Goal: Information Seeking & Learning: Learn about a topic

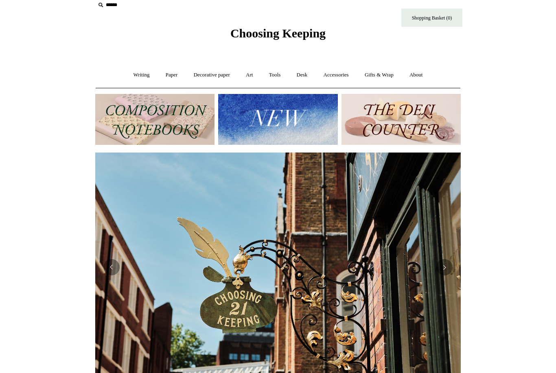
scroll to position [15, 0]
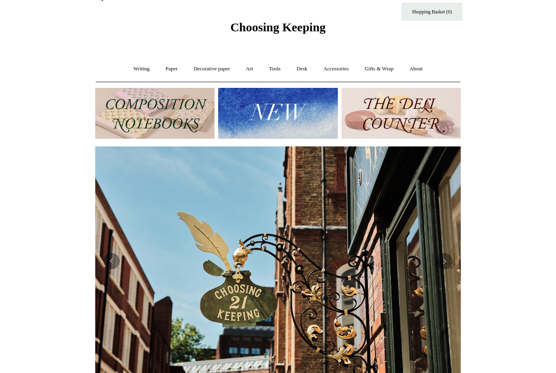
click at [111, 262] on button "Previous" at bounding box center [111, 261] width 16 height 16
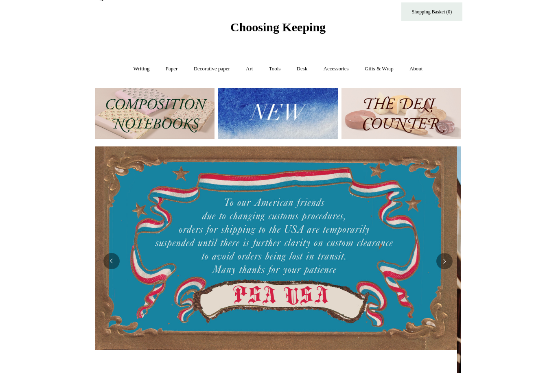
scroll to position [0, 0]
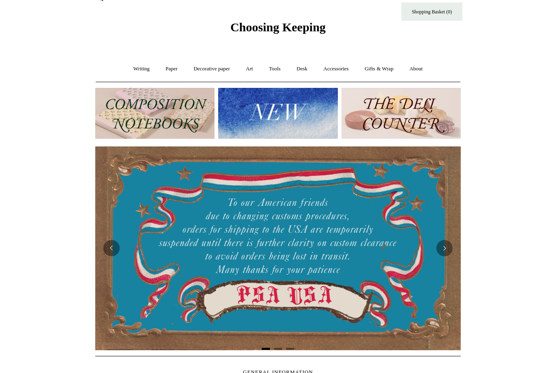
click at [112, 245] on button "Previous" at bounding box center [111, 248] width 16 height 16
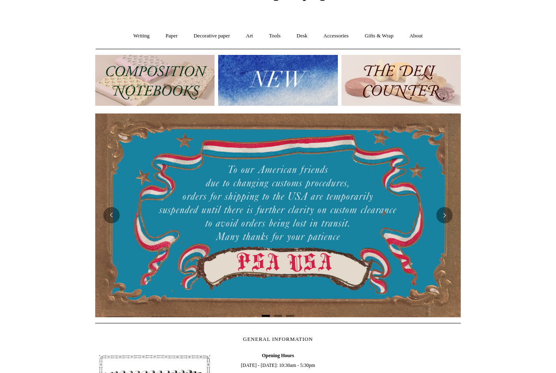
click at [289, 89] on img at bounding box center [277, 80] width 119 height 51
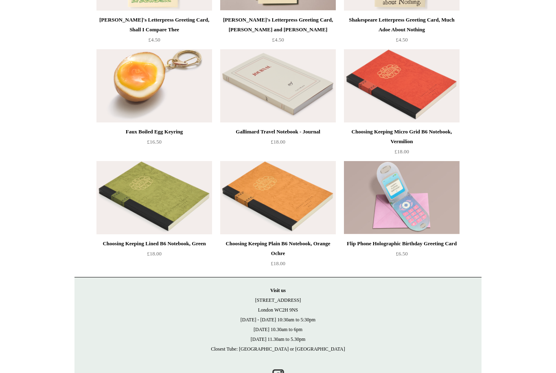
scroll to position [1734, 0]
click at [425, 136] on div "Choosing Keeping Micro Grid B6 Notebook, Vermilion" at bounding box center [401, 137] width 111 height 20
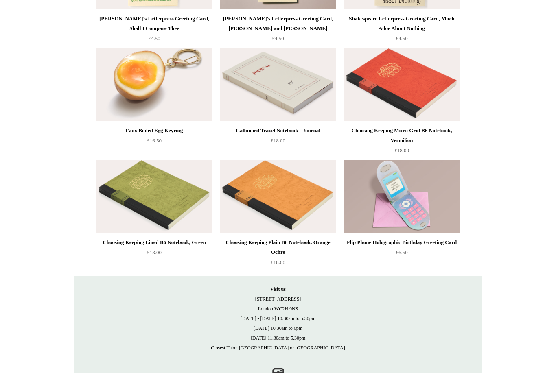
click at [312, 133] on div "Gallimard Travel Notebook - Journal" at bounding box center [277, 131] width 111 height 10
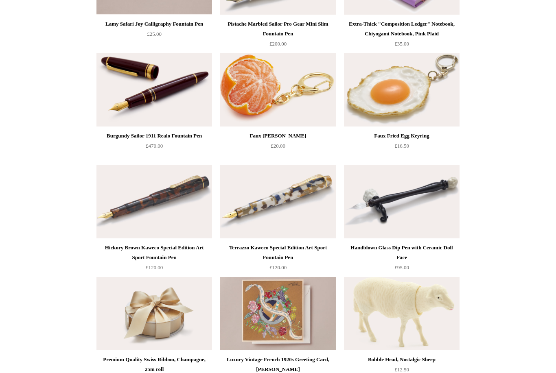
scroll to position [0, 0]
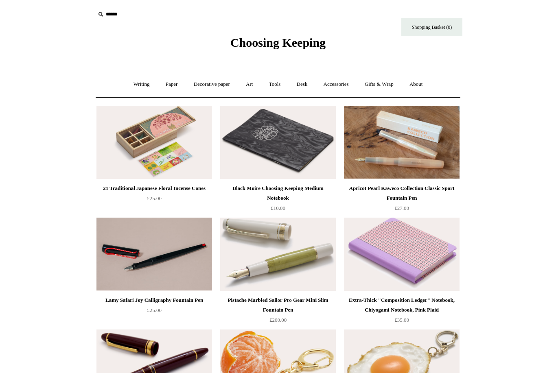
click at [143, 88] on link "Writing +" at bounding box center [141, 85] width 31 height 22
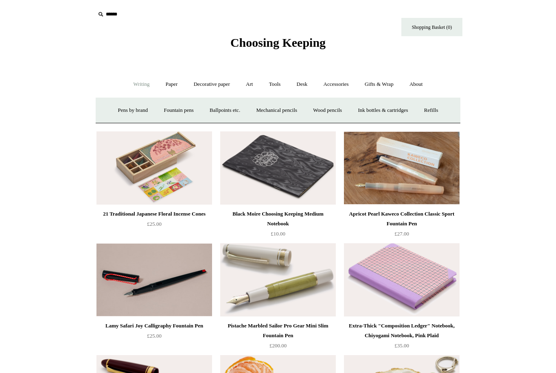
click at [341, 113] on link "Wood pencils +" at bounding box center [327, 111] width 44 height 22
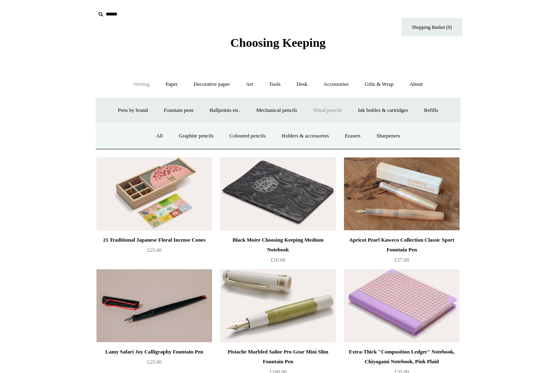
click at [283, 112] on link "Mechanical pencils +" at bounding box center [277, 111] width 56 height 22
click at [196, 135] on link "All" at bounding box center [200, 136] width 22 height 22
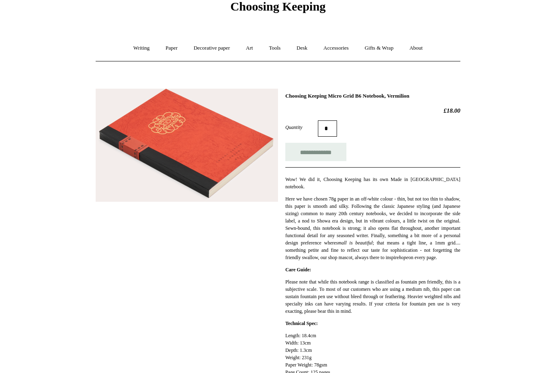
scroll to position [36, 0]
click at [68, 126] on html "Menu Choosing Keeping * Shipping Information Shopping Basket (0) * ⤺ + +" at bounding box center [278, 332] width 556 height 737
click at [120, 152] on img at bounding box center [187, 145] width 182 height 113
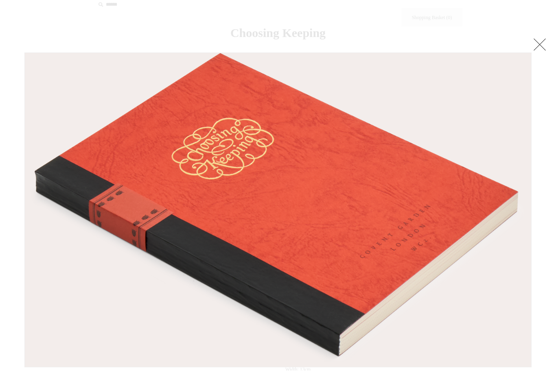
scroll to position [9, 0]
click at [542, 44] on link at bounding box center [539, 45] width 16 height 16
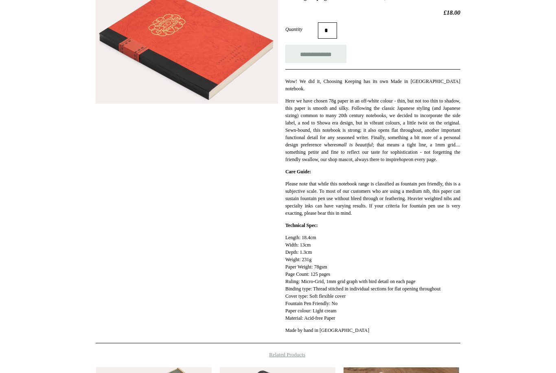
scroll to position [133, 0]
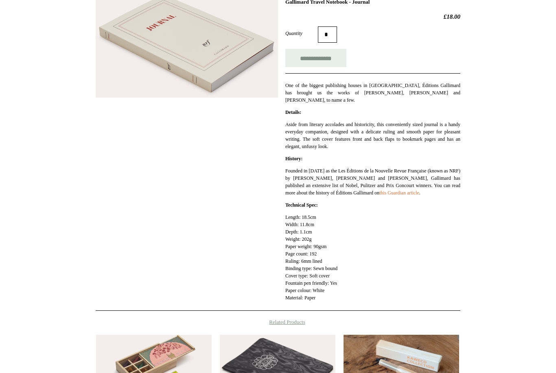
scroll to position [129, 0]
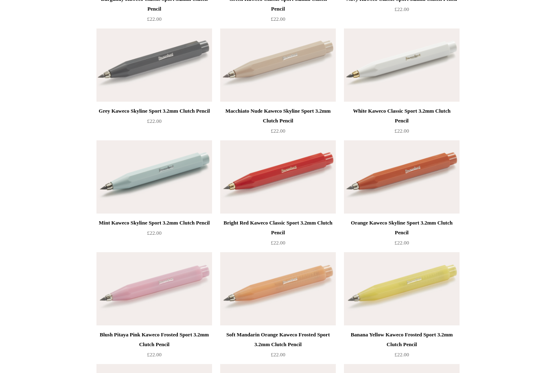
scroll to position [748, 0]
